Goal: Navigation & Orientation: Go to known website

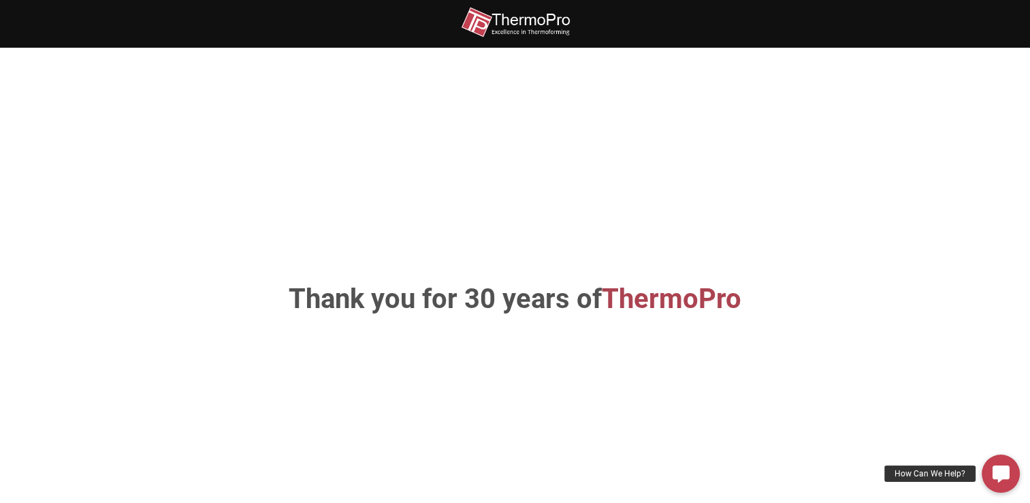
click at [620, 283] on span "ThermoPro" at bounding box center [672, 299] width 140 height 32
click at [524, 20] on img at bounding box center [515, 22] width 109 height 31
